Goal: Information Seeking & Learning: Check status

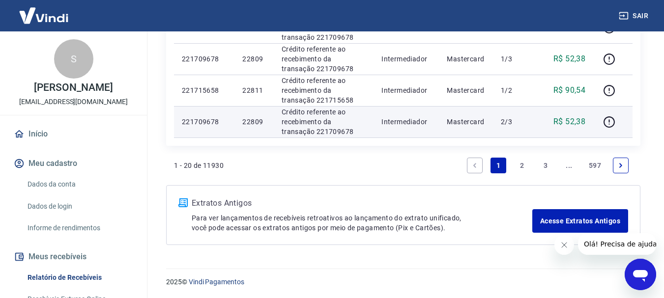
scroll to position [814, 0]
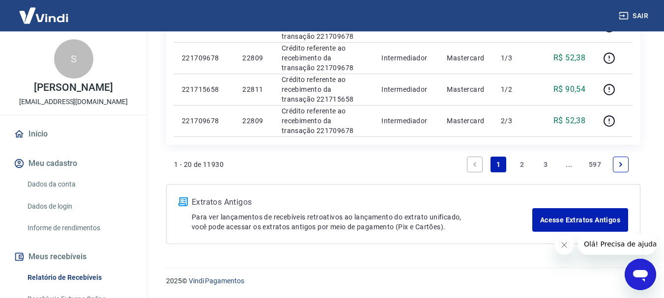
click at [615, 164] on link "Next page" at bounding box center [621, 165] width 16 height 16
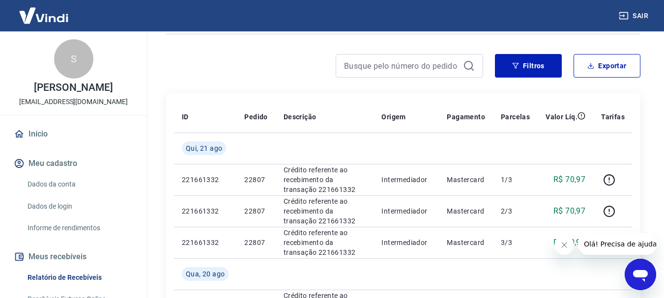
scroll to position [175, 0]
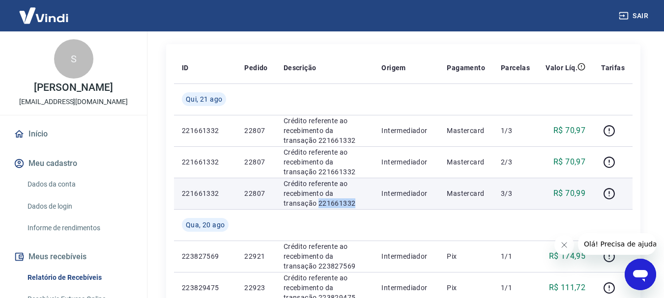
drag, startPoint x: 319, startPoint y: 199, endPoint x: 280, endPoint y: 206, distance: 40.4
click at [280, 206] on td "Crédito referente ao recebimento da transação 221661332" at bounding box center [325, 193] width 98 height 31
copy p "221661332"
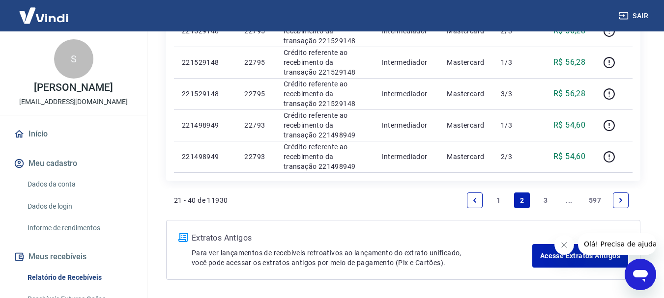
scroll to position [814, 0]
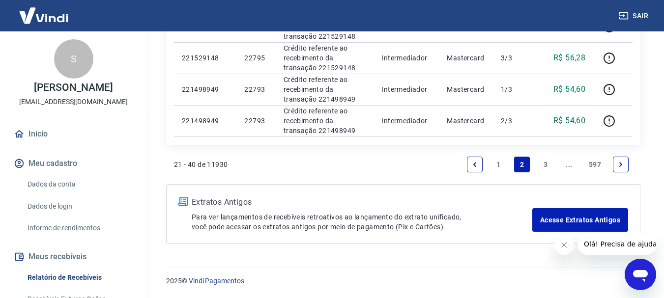
click at [475, 160] on link "Previous page" at bounding box center [475, 165] width 16 height 16
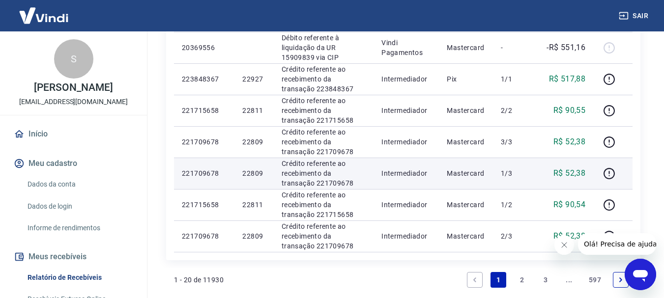
scroll to position [716, 0]
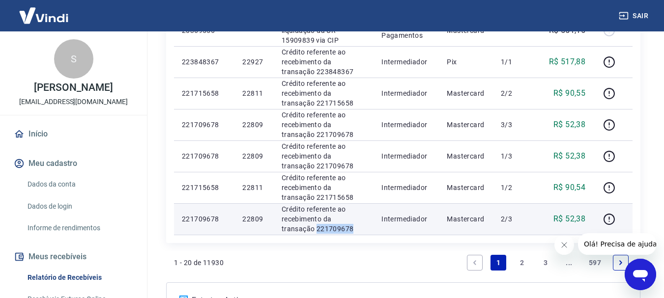
drag, startPoint x: 329, startPoint y: 228, endPoint x: 281, endPoint y: 227, distance: 47.7
click at [281, 227] on p "Crédito referente ao recebimento da transação 221709678" at bounding box center [323, 218] width 84 height 29
copy p "221709678"
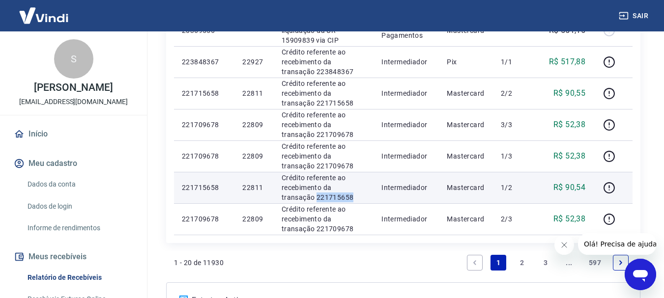
drag, startPoint x: 334, startPoint y: 199, endPoint x: 280, endPoint y: 198, distance: 53.6
click at [280, 198] on td "Crédito referente ao recebimento da transação 221715658" at bounding box center [324, 187] width 100 height 31
copy p "221715658"
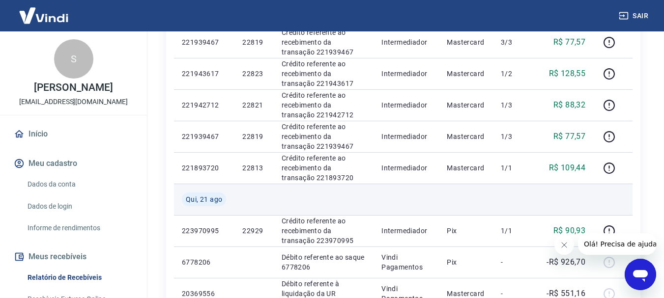
scroll to position [470, 0]
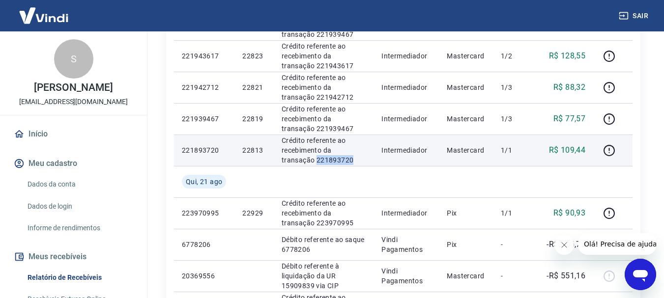
drag, startPoint x: 308, startPoint y: 157, endPoint x: 292, endPoint y: 159, distance: 16.9
click at [275, 159] on td "Crédito referente ao recebimento da transação 221893720" at bounding box center [324, 150] width 100 height 31
copy p "221893720"
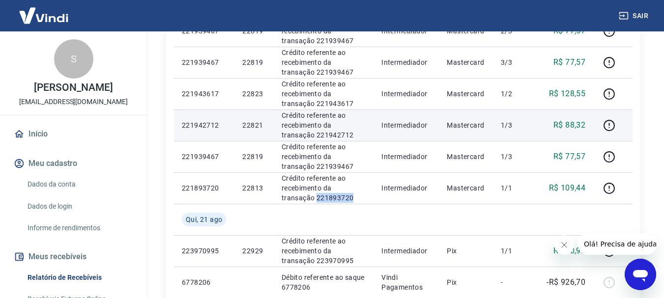
scroll to position [421, 0]
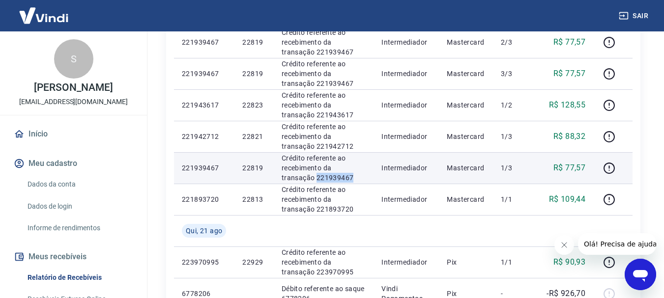
drag, startPoint x: 318, startPoint y: 175, endPoint x: 283, endPoint y: 176, distance: 35.4
click at [282, 176] on p "Crédito referente ao recebimento da transação 221939467" at bounding box center [323, 167] width 84 height 29
copy p "221939467"
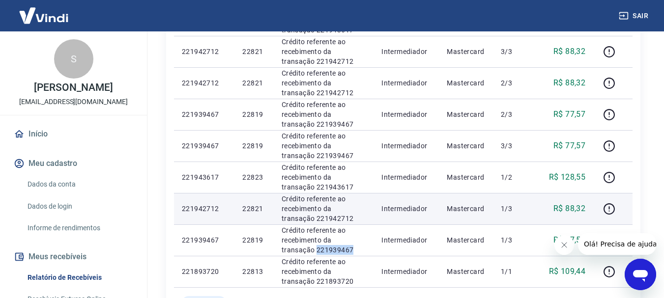
scroll to position [372, 0]
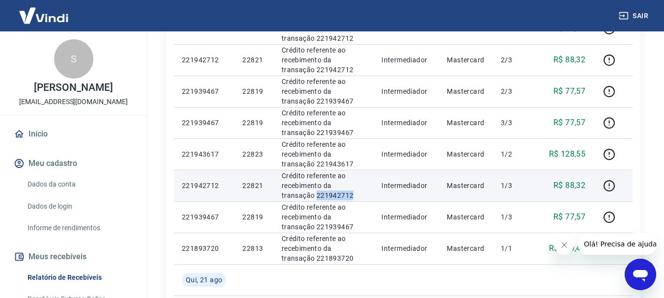
drag, startPoint x: 328, startPoint y: 192, endPoint x: 282, endPoint y: 197, distance: 46.1
click at [276, 198] on td "Crédito referente ao recebimento da transação 221942712" at bounding box center [324, 185] width 100 height 31
copy p "221942712"
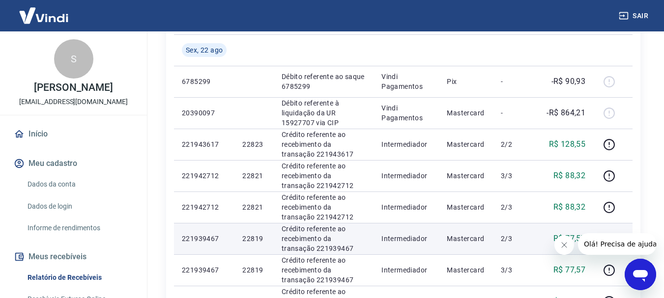
scroll to position [323, 0]
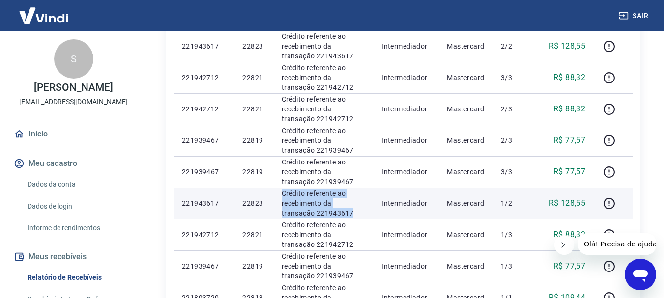
drag, startPoint x: 320, startPoint y: 211, endPoint x: 291, endPoint y: 215, distance: 29.3
click at [273, 213] on tr "221943617 22823 Crédito referente ao recebimento da transação 221943617 Interme…" at bounding box center [403, 203] width 458 height 31
click at [291, 215] on p "Crédito referente ao recebimento da transação 221943617" at bounding box center [323, 203] width 84 height 29
drag, startPoint x: 326, startPoint y: 215, endPoint x: 279, endPoint y: 212, distance: 47.2
click at [279, 212] on td "Crédito referente ao recebimento da transação 221943617" at bounding box center [324, 203] width 100 height 31
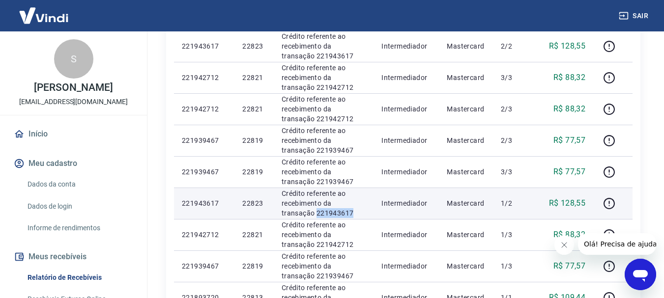
copy p "221943617"
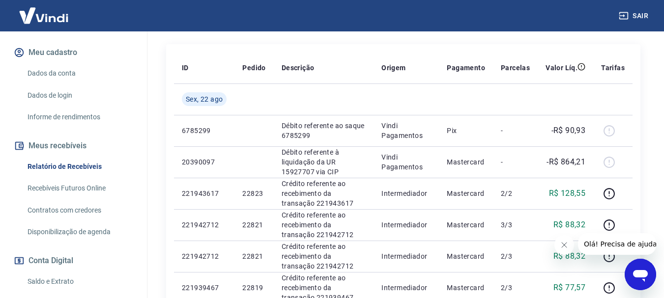
scroll to position [196, 0]
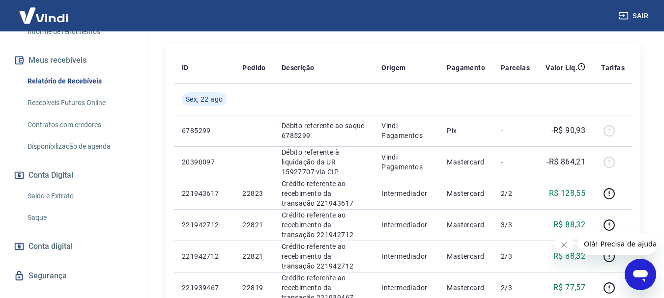
click at [56, 206] on link "Saldo e Extrato" at bounding box center [80, 196] width 112 height 20
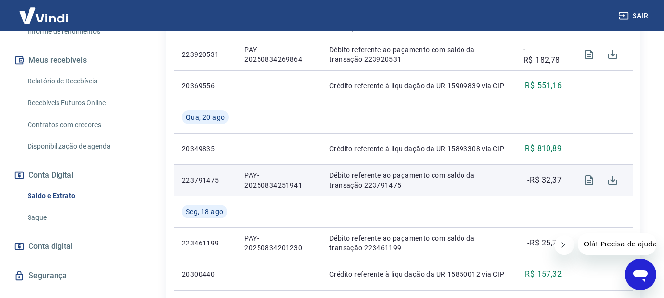
scroll to position [442, 0]
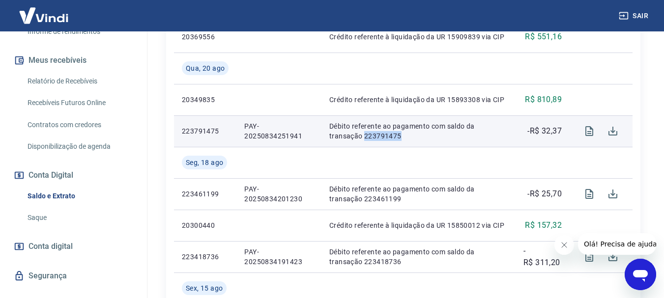
drag, startPoint x: 400, startPoint y: 137, endPoint x: 360, endPoint y: 140, distance: 40.9
click at [363, 140] on p "Débito referente ao pagamento com saldo da transação 223791475" at bounding box center [418, 131] width 178 height 20
drag, startPoint x: 304, startPoint y: 135, endPoint x: 249, endPoint y: 121, distance: 56.7
click at [236, 122] on td "PAY-20250834251941" at bounding box center [278, 130] width 85 height 31
copy p "PAY-20250834251941"
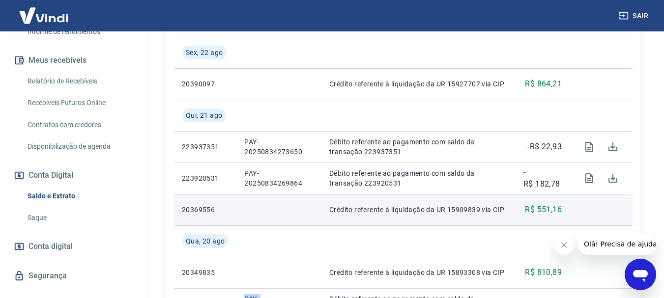
scroll to position [246, 0]
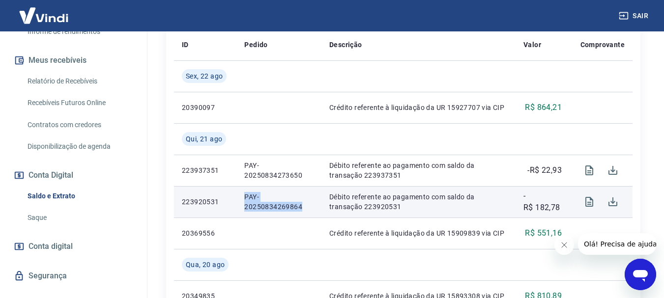
drag, startPoint x: 311, startPoint y: 208, endPoint x: 252, endPoint y: 198, distance: 60.2
click at [246, 200] on p "PAY-20250834269864" at bounding box center [278, 202] width 69 height 20
drag, startPoint x: 252, startPoint y: 198, endPoint x: 241, endPoint y: 207, distance: 13.7
click at [241, 207] on td "PAY-20250834269864" at bounding box center [278, 201] width 85 height 31
drag, startPoint x: 278, startPoint y: 208, endPoint x: 244, endPoint y: 197, distance: 35.7
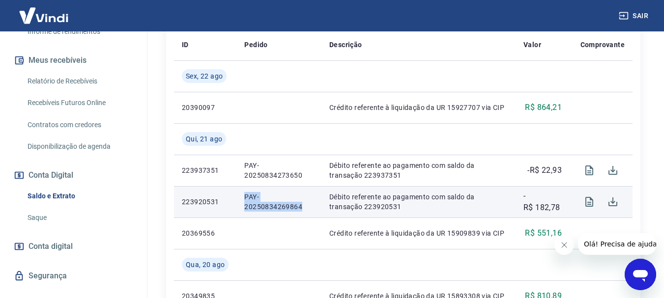
click at [243, 197] on td "PAY-20250834269864" at bounding box center [278, 201] width 85 height 31
copy p "PAY-20250834269864"
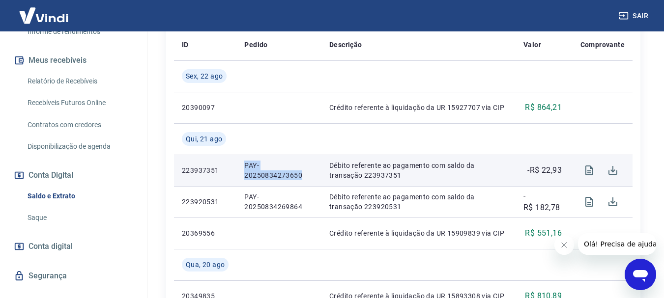
drag, startPoint x: 307, startPoint y: 173, endPoint x: 247, endPoint y: 166, distance: 59.8
click at [240, 165] on td "PAY-20250834273650" at bounding box center [278, 170] width 85 height 31
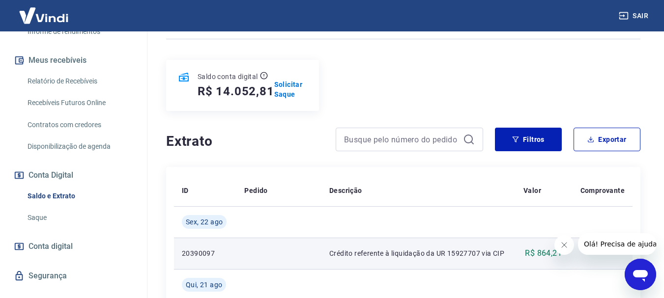
scroll to position [0, 0]
